Goal: Information Seeking & Learning: Learn about a topic

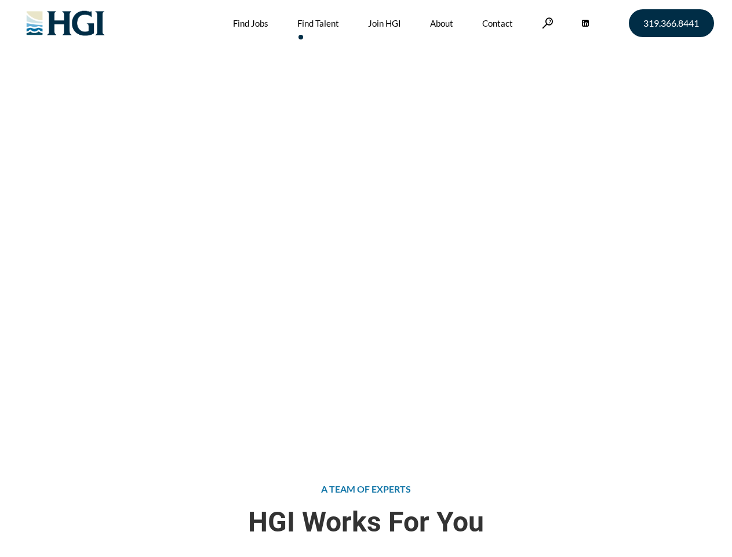
click at [366, 278] on div "Attract the Right Talent Home » Find Talent" at bounding box center [366, 222] width 732 height 445
click at [546, 23] on link at bounding box center [548, 22] width 12 height 11
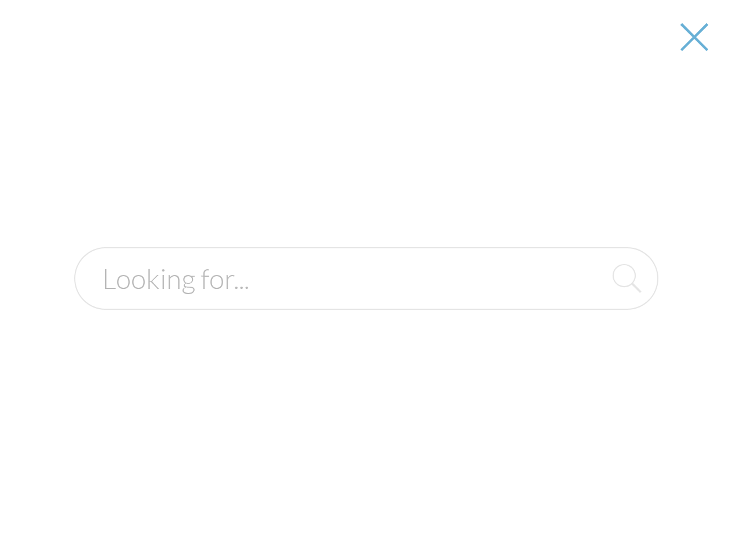
click at [366, 278] on div "Attract the Right Talent Home » Find Talent" at bounding box center [366, 222] width 732 height 445
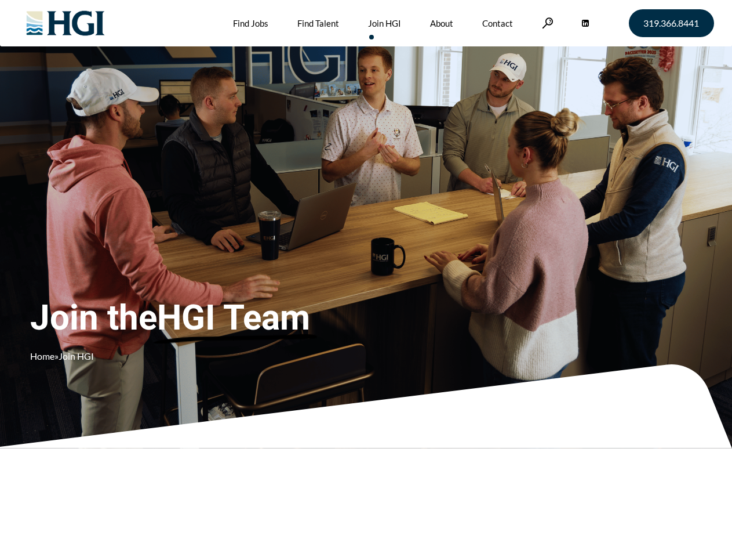
click at [366, 278] on div "Join the HGI Team Home » Join HGI" at bounding box center [216, 261] width 373 height 226
click at [546, 23] on link at bounding box center [548, 22] width 12 height 11
click at [366, 278] on div "Join the HGI Team Home » Join HGI" at bounding box center [216, 261] width 373 height 226
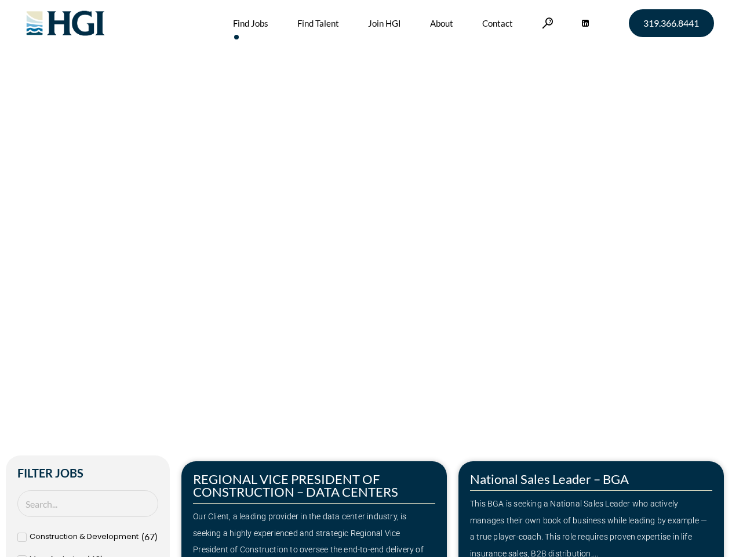
click at [366, 278] on div "Make Your Next Move Home » Jobs" at bounding box center [366, 245] width 661 height 490
click at [546, 23] on link at bounding box center [548, 22] width 12 height 11
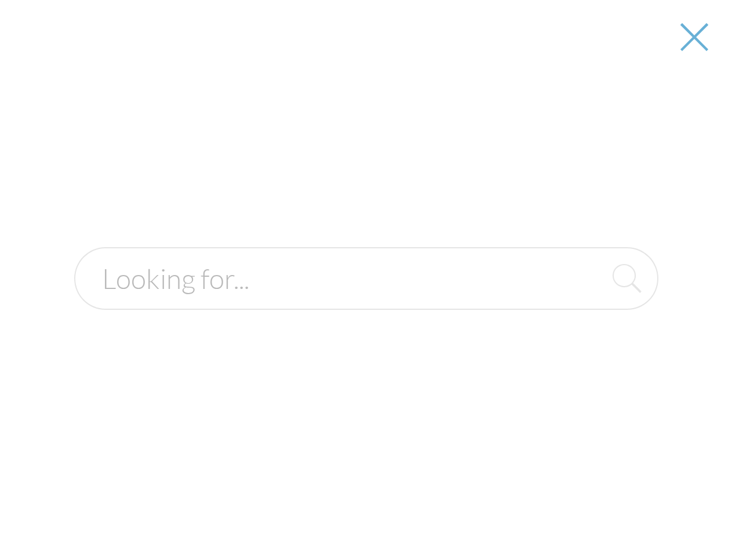
click at [314, 508] on div "Our Client, a leading provider in the data center industry, is seeking a highly…" at bounding box center [314, 541] width 242 height 67
